Goal: Check status: Check status

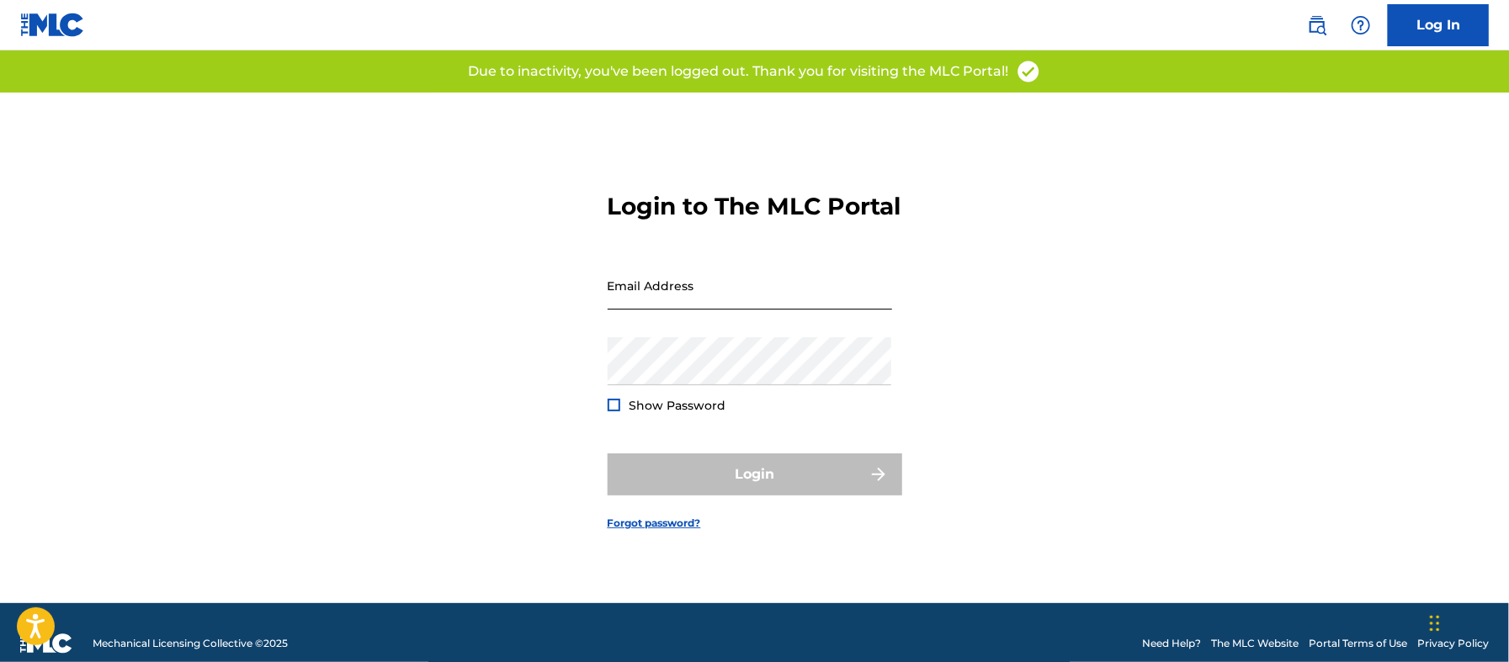
click at [704, 307] on input "Email Address" at bounding box center [750, 286] width 284 height 48
type input "[EMAIL_ADDRESS][DOMAIN_NAME]"
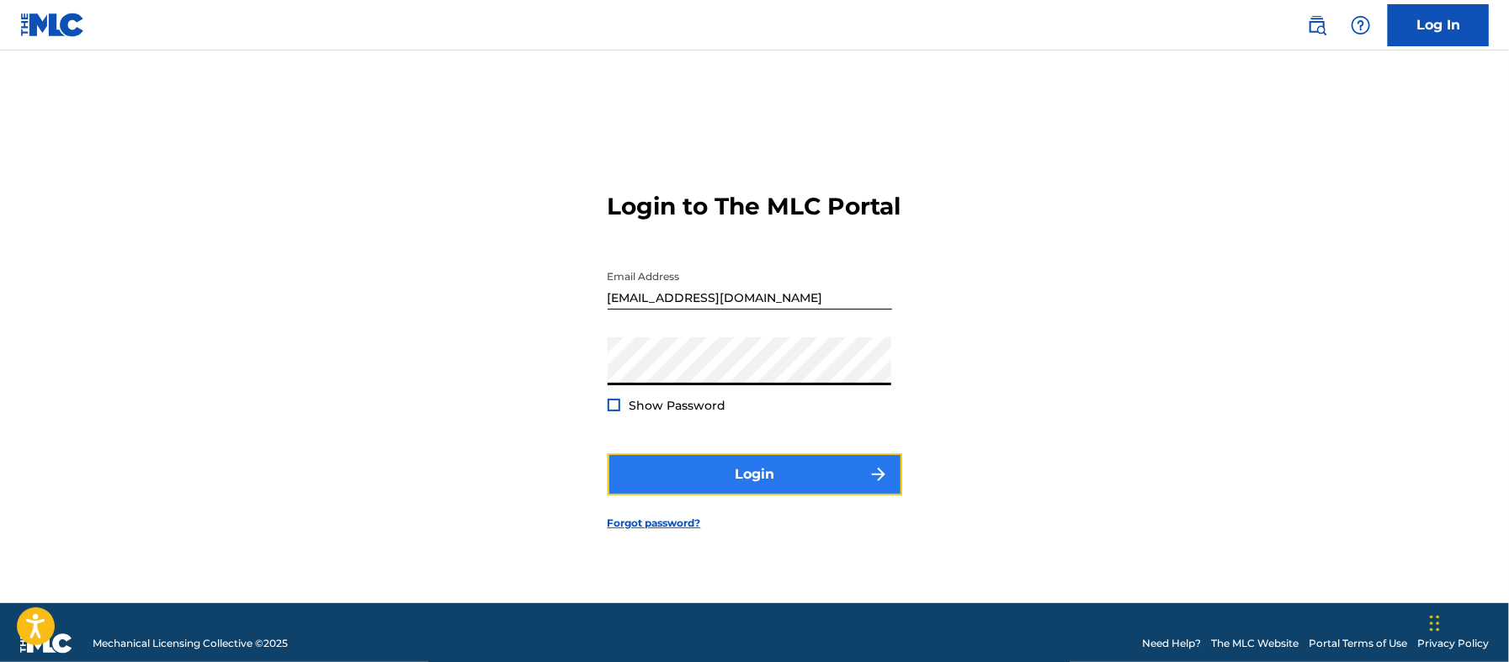
click at [732, 484] on button "Login" at bounding box center [755, 475] width 295 height 42
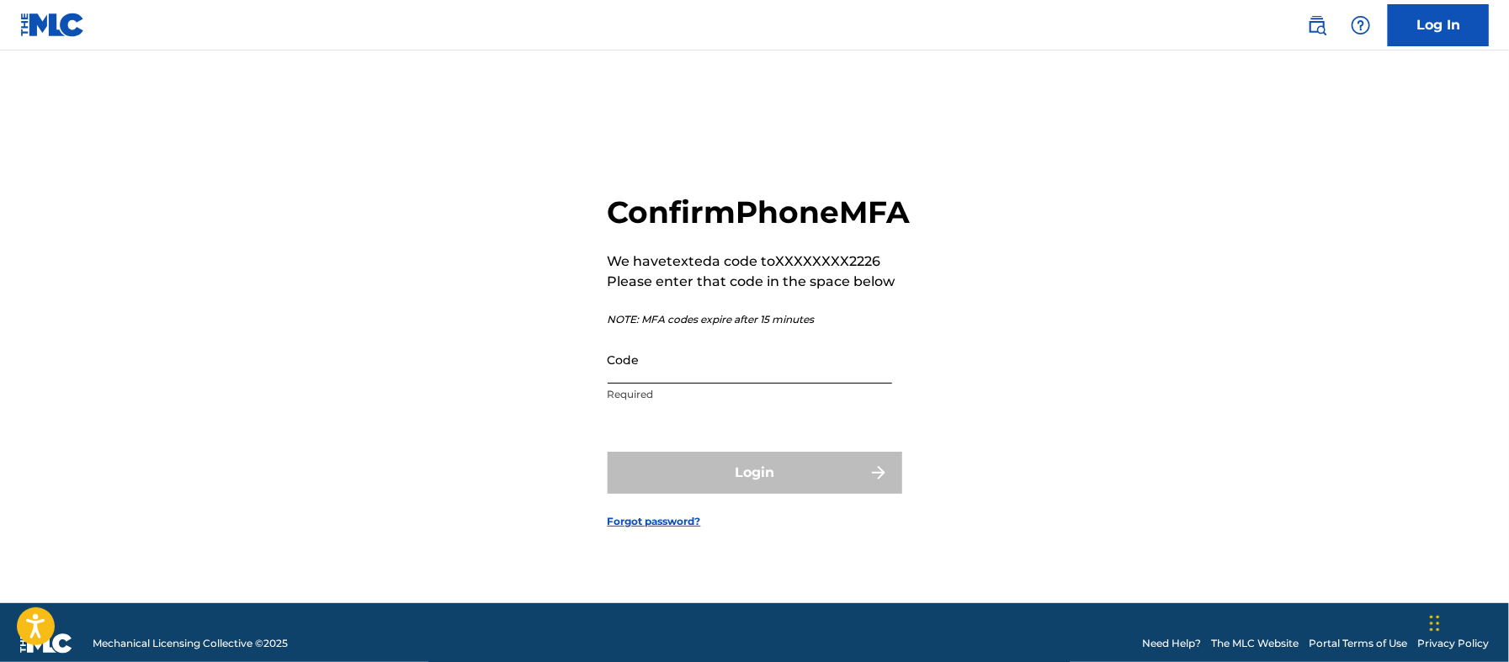
click at [628, 368] on input "Code" at bounding box center [750, 360] width 284 height 48
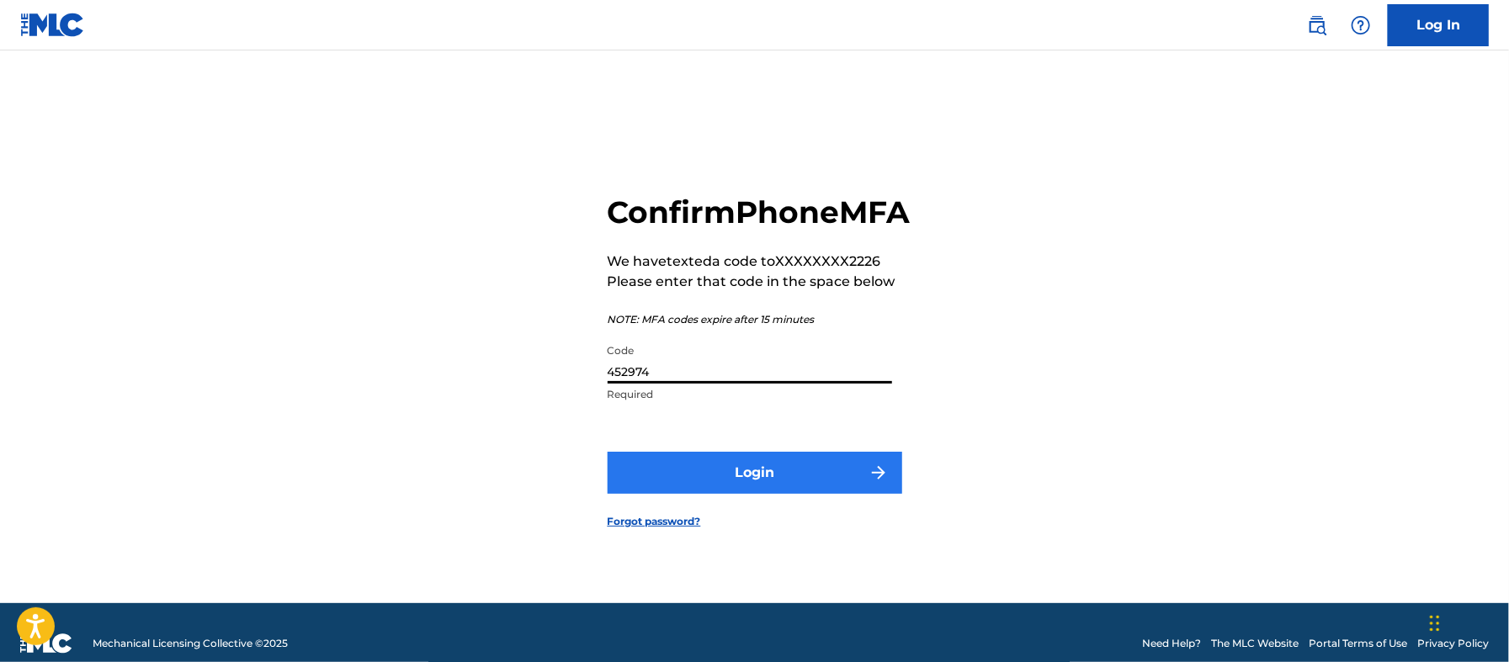
type input "452974"
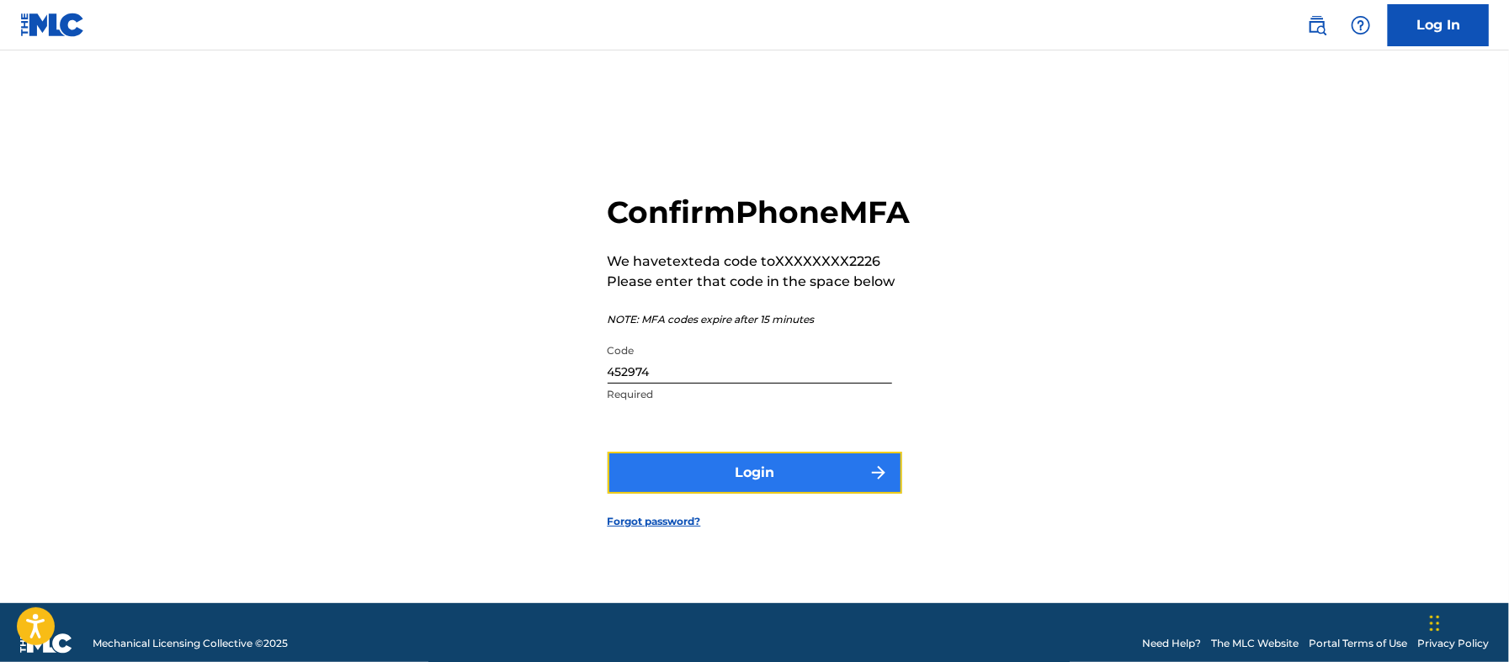
click at [788, 494] on button "Login" at bounding box center [755, 473] width 295 height 42
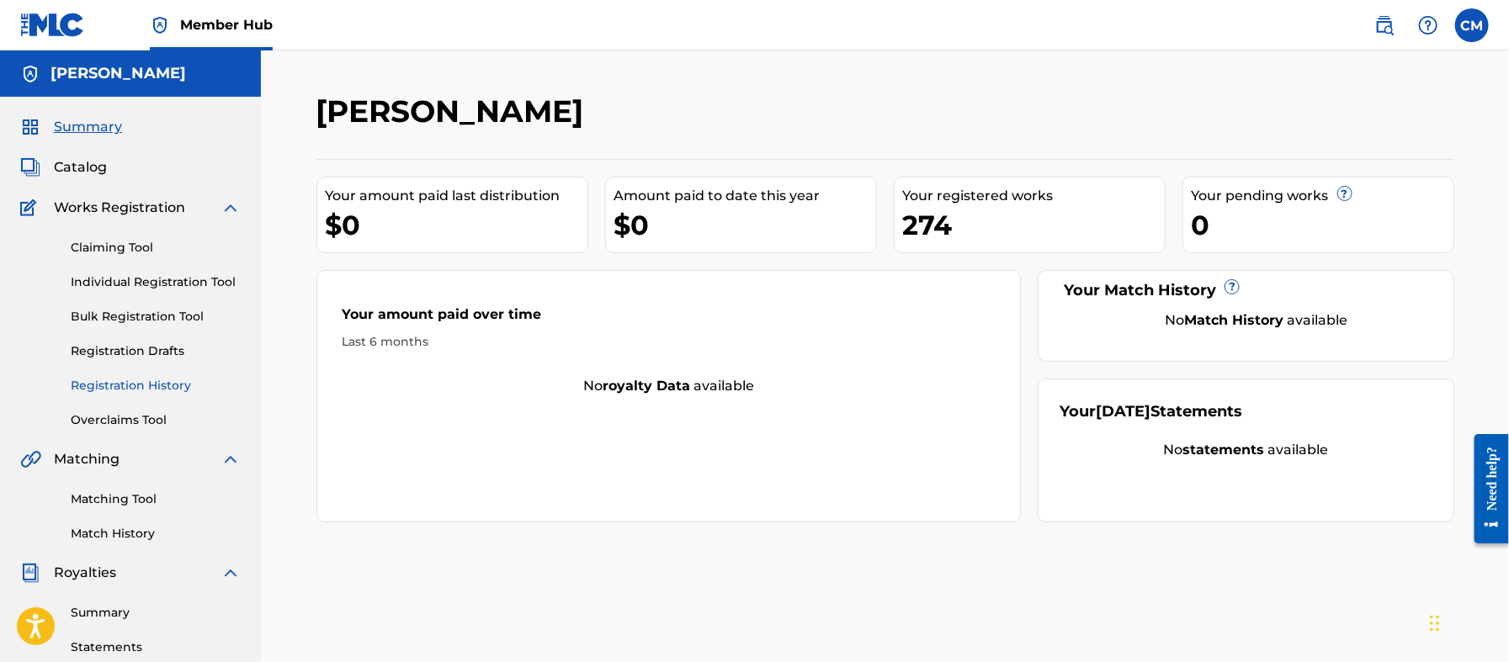
click at [156, 380] on link "Registration History" at bounding box center [156, 386] width 170 height 18
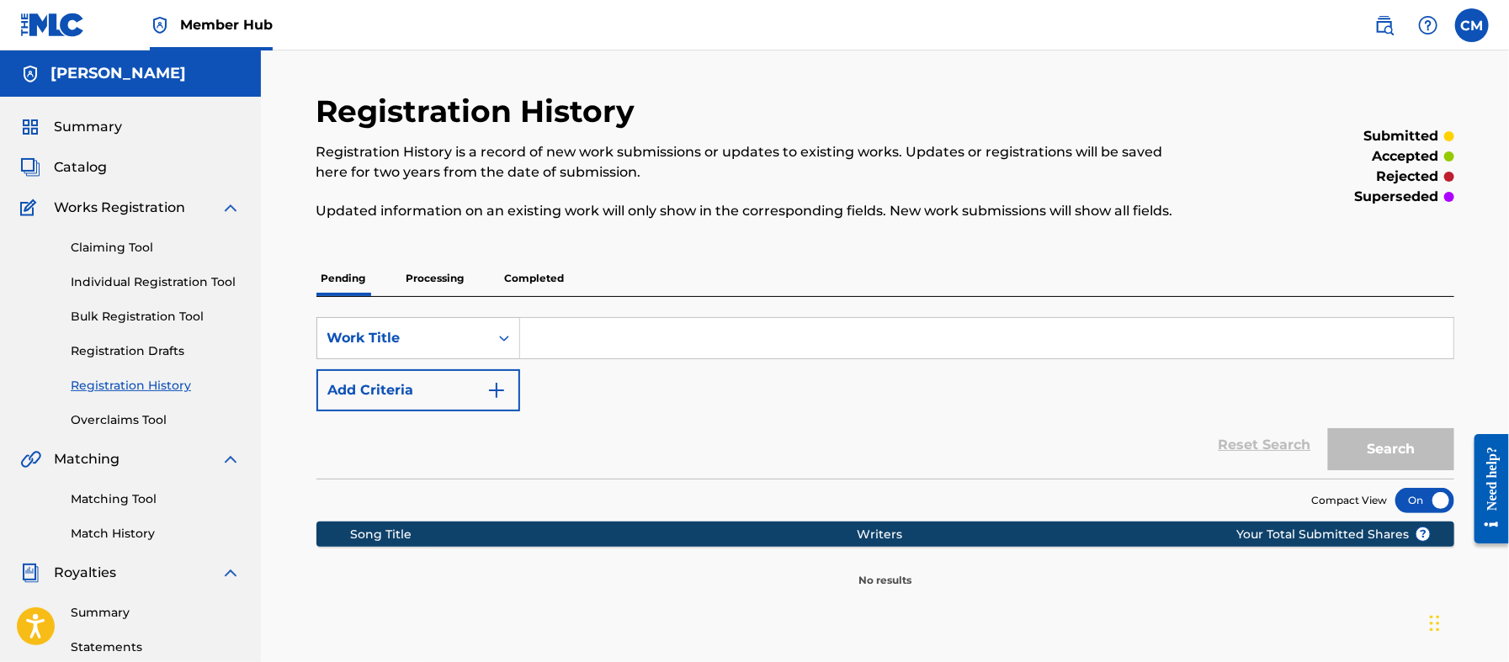
click at [447, 275] on p "Processing" at bounding box center [435, 278] width 68 height 35
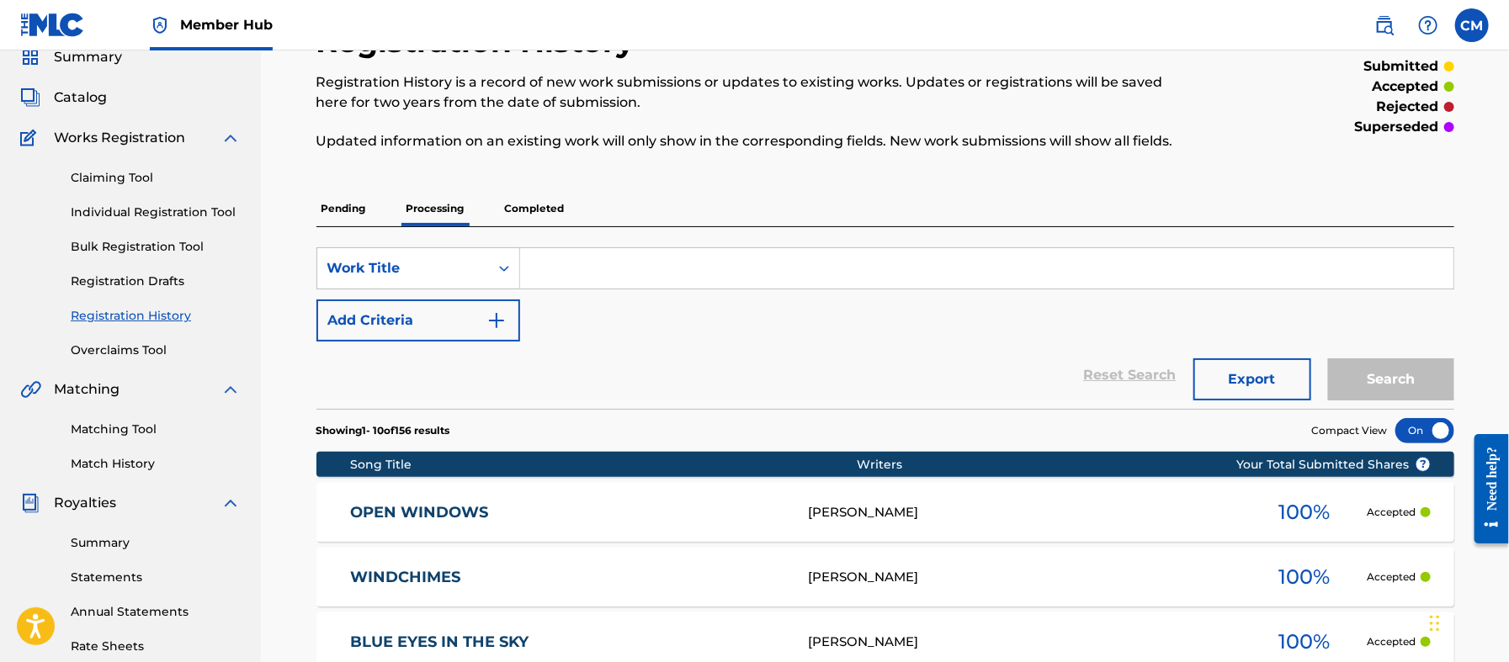
scroll to position [125, 0]
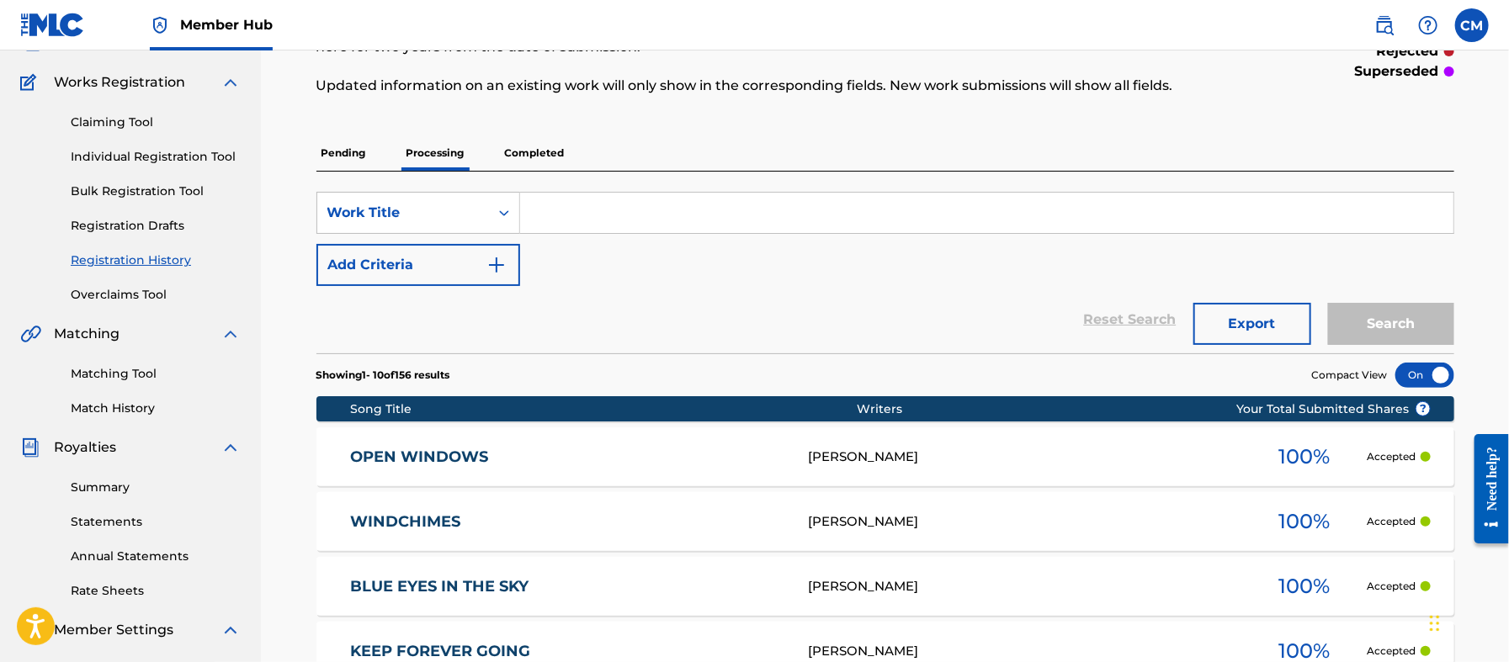
click at [529, 147] on p "Completed" at bounding box center [535, 153] width 70 height 35
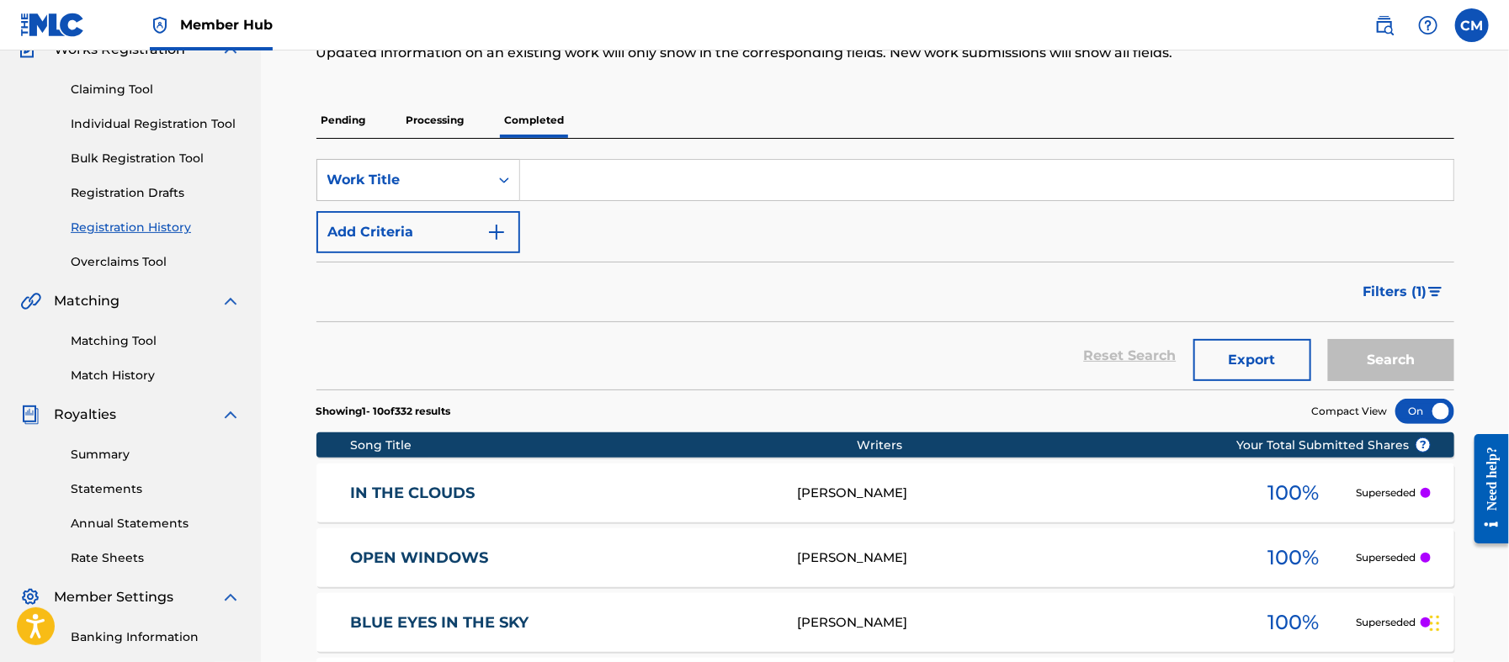
scroll to position [125, 0]
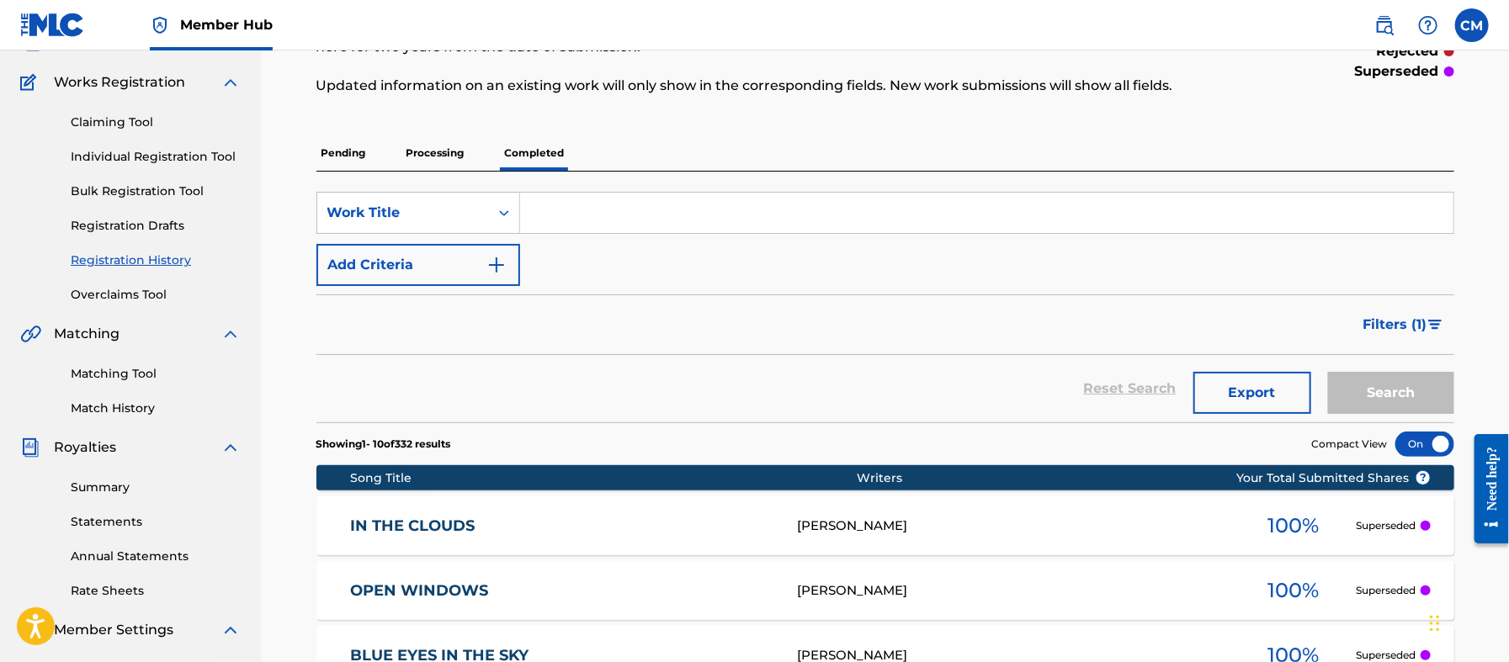
click at [421, 144] on p "Processing" at bounding box center [435, 153] width 68 height 35
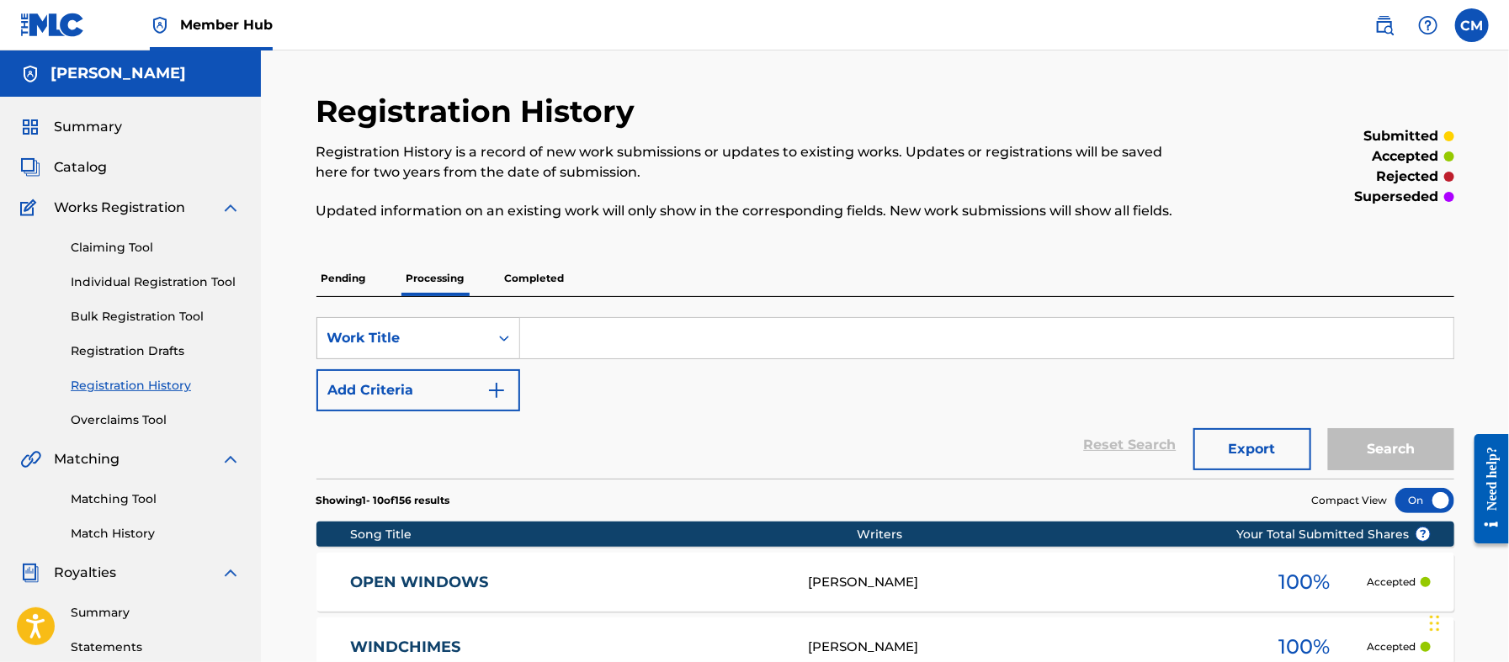
click at [532, 274] on p "Completed" at bounding box center [535, 278] width 70 height 35
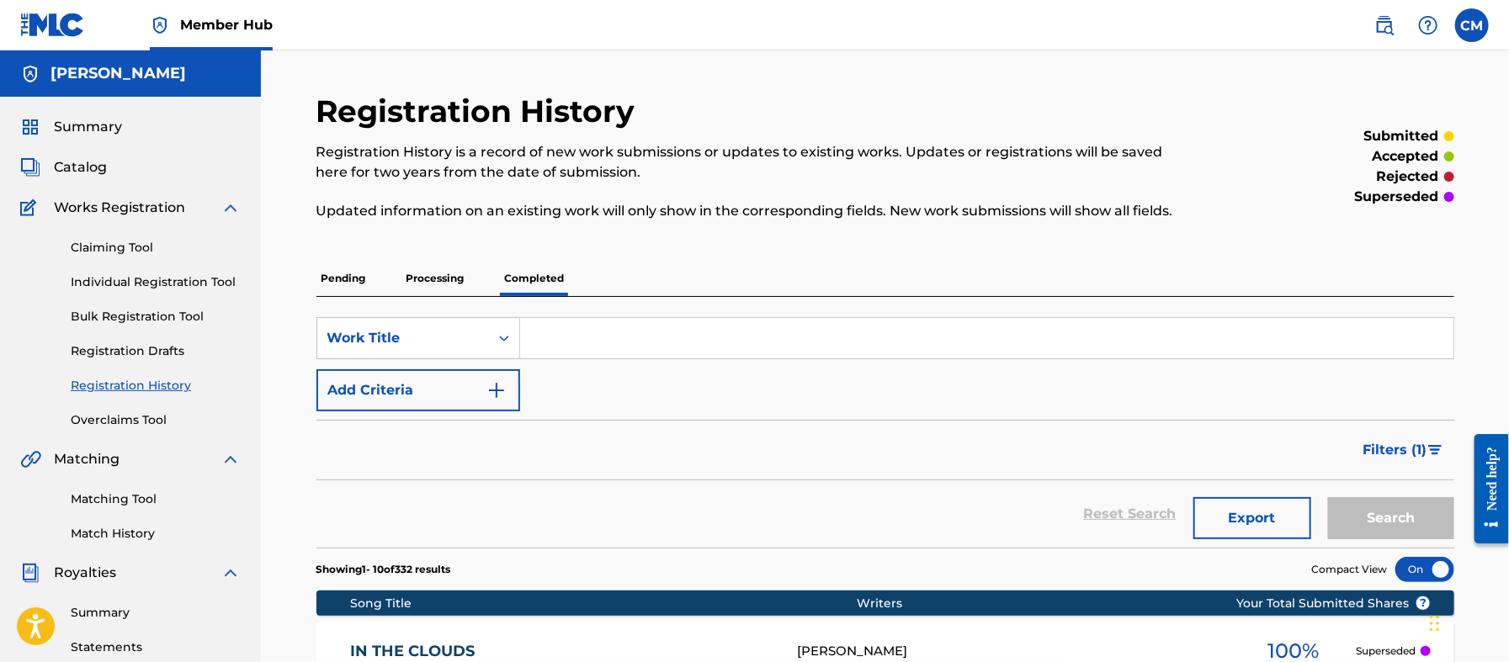
click at [438, 275] on p "Processing" at bounding box center [435, 278] width 68 height 35
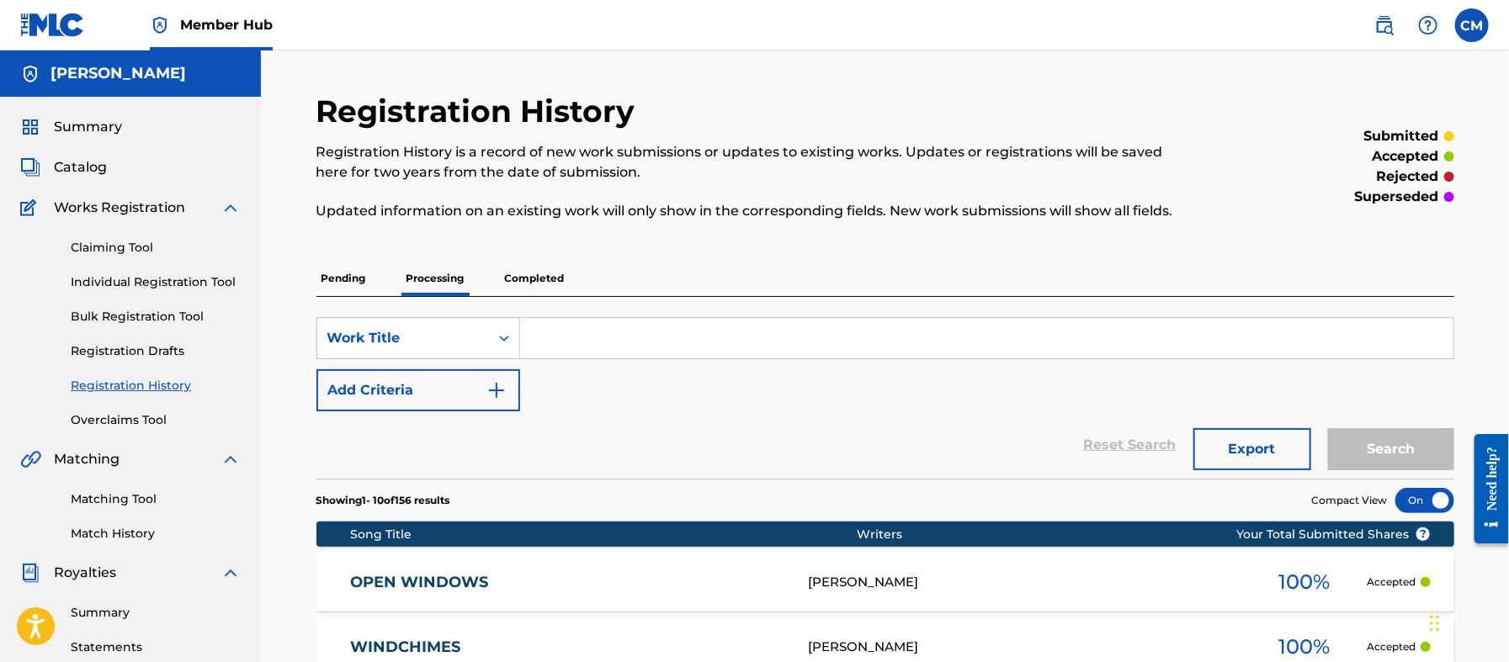
click at [534, 276] on p "Completed" at bounding box center [535, 278] width 70 height 35
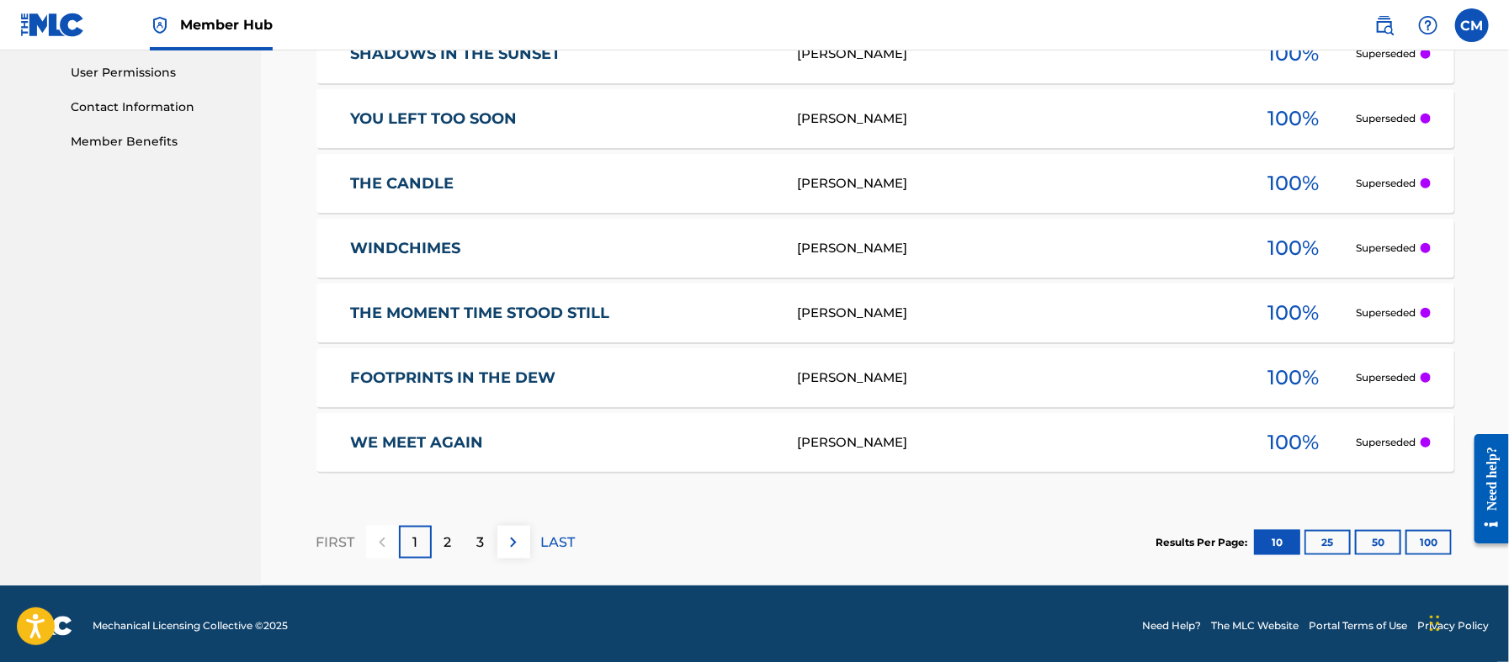
scroll to position [795, 0]
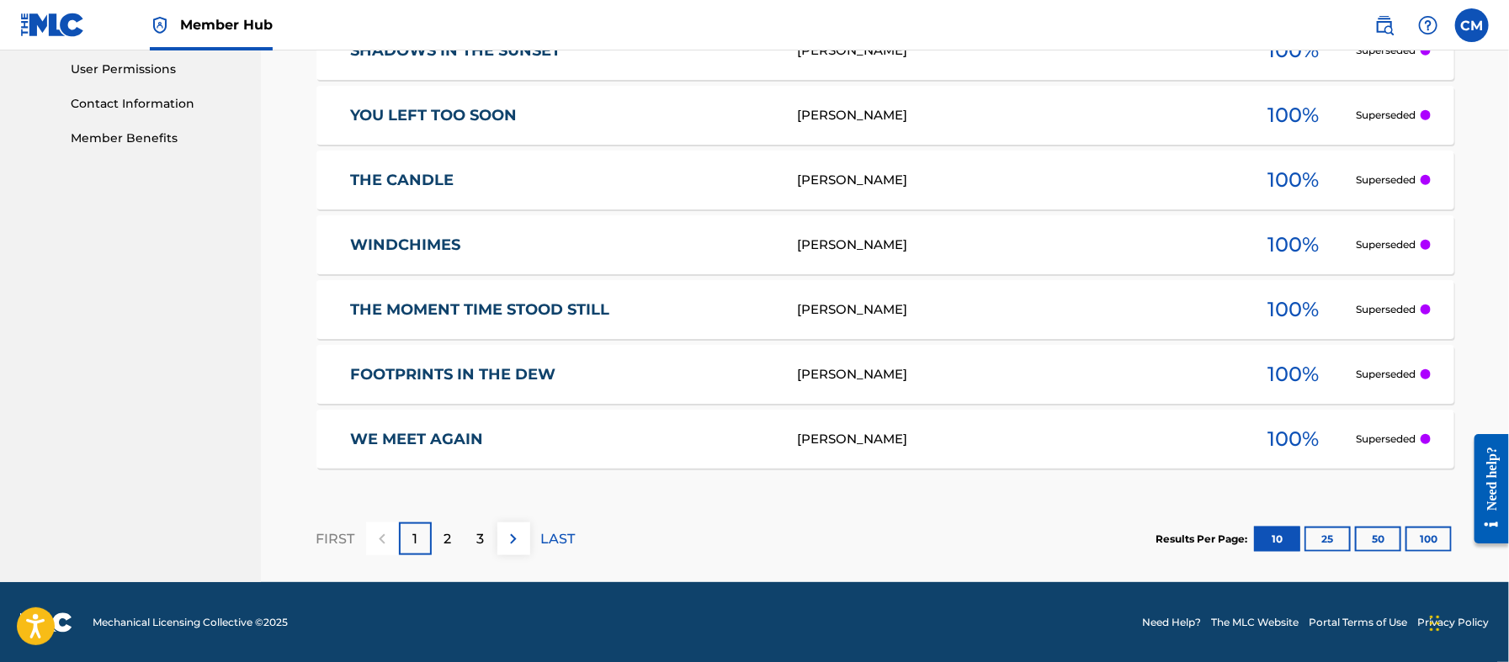
click at [488, 545] on div "3" at bounding box center [481, 539] width 33 height 33
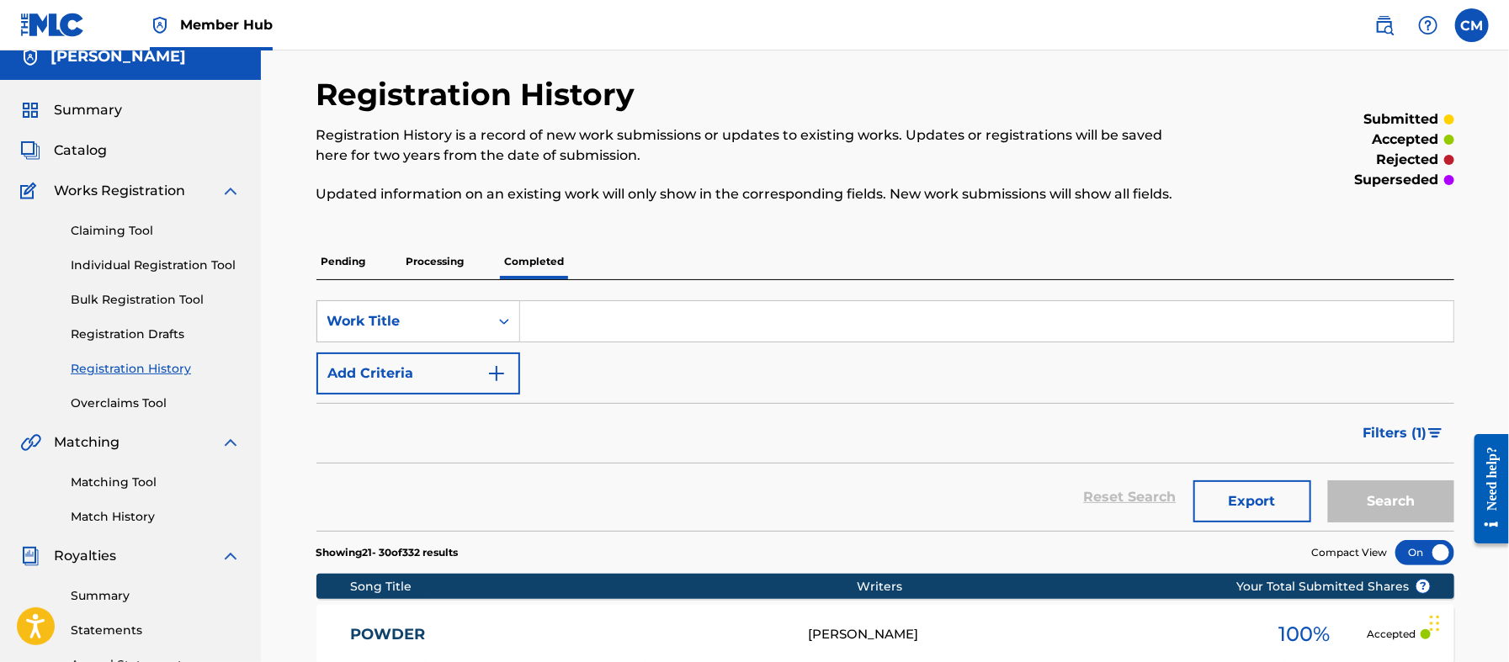
scroll to position [0, 0]
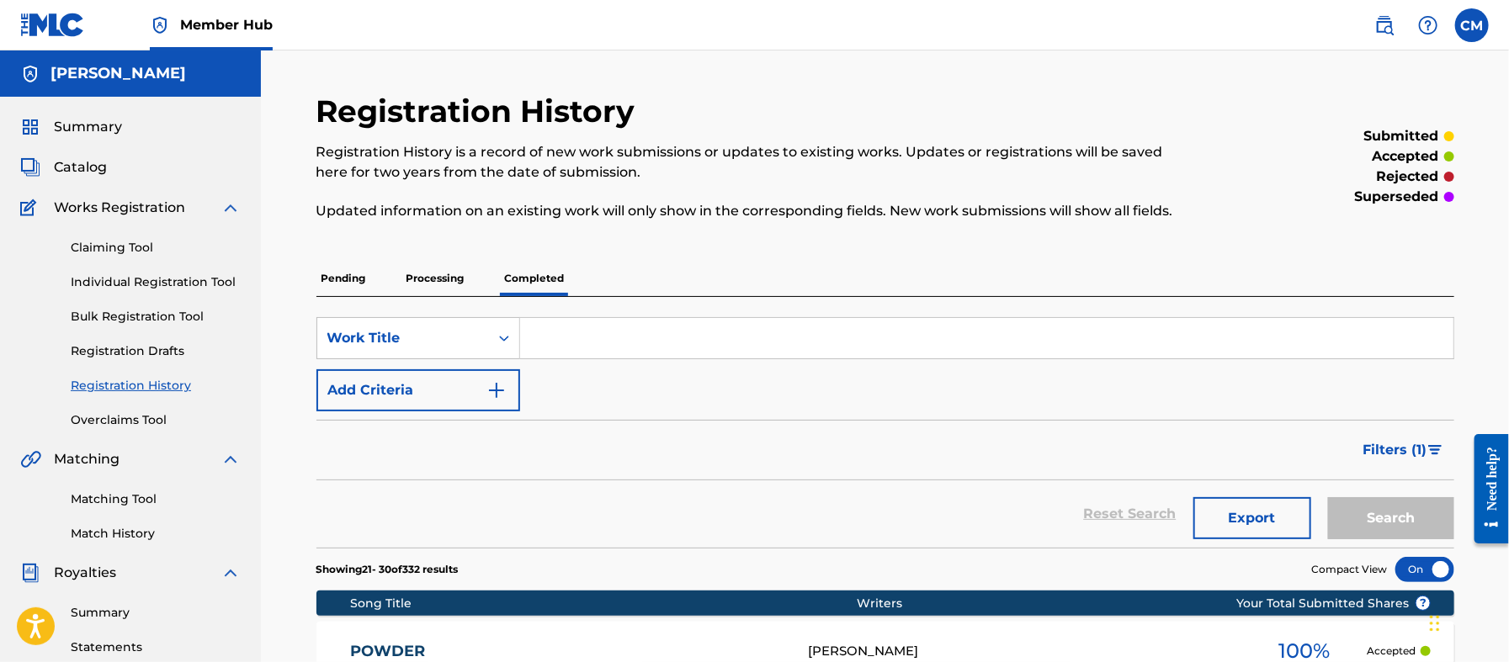
click at [438, 274] on p "Processing" at bounding box center [435, 278] width 68 height 35
